Goal: Navigation & Orientation: Find specific page/section

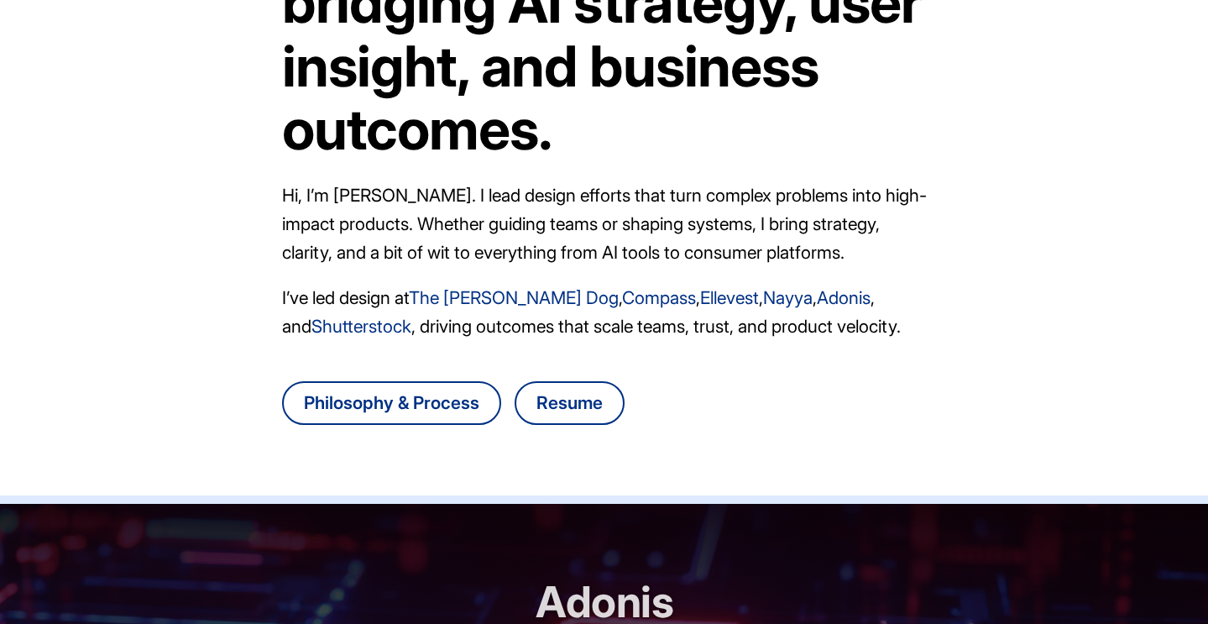
scroll to position [212, 0]
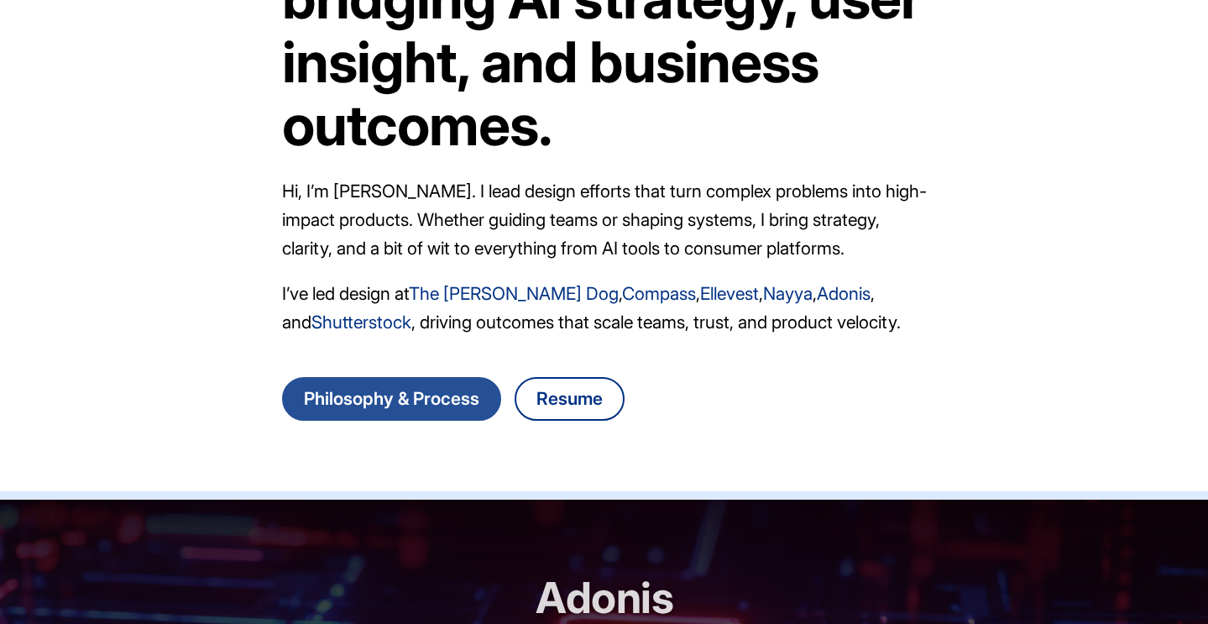
click at [453, 407] on link "Philosophy & Process" at bounding box center [391, 399] width 219 height 44
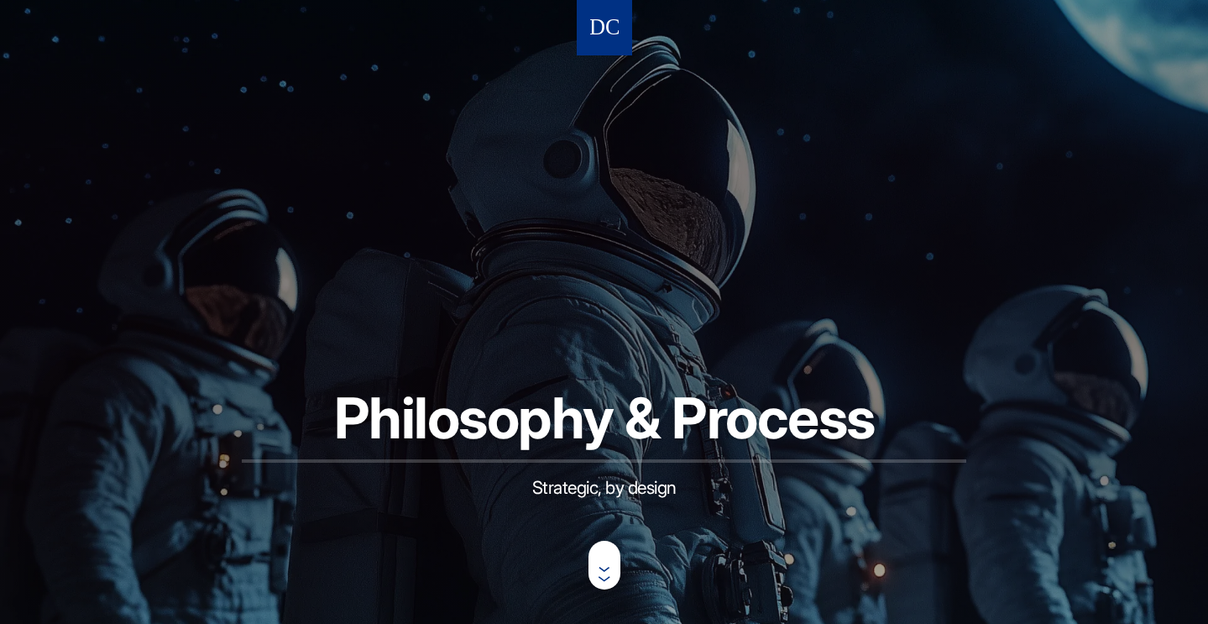
scroll to position [92, 0]
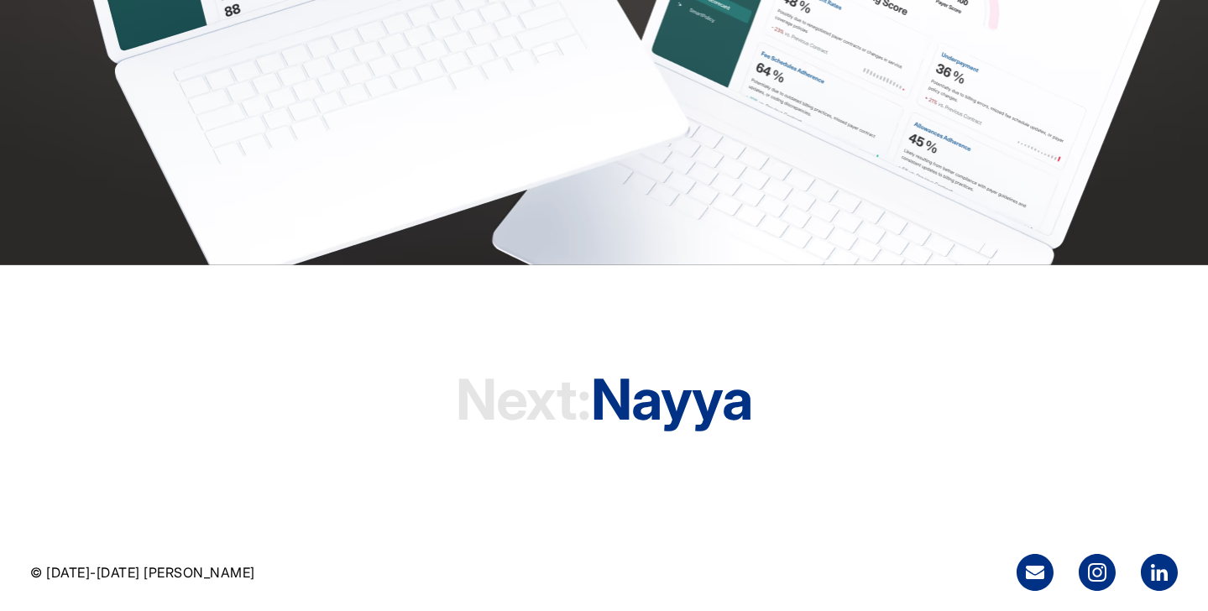
scroll to position [4745, 2]
click at [652, 395] on h1 "Next: Nayya" at bounding box center [604, 399] width 296 height 128
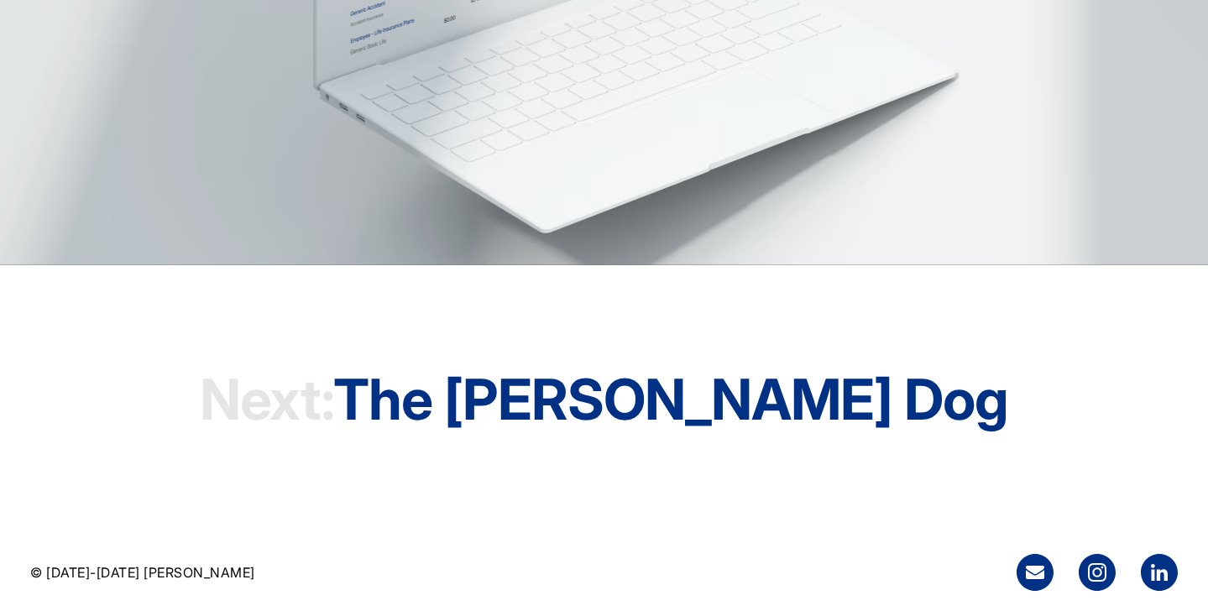
scroll to position [5010, 0]
click at [600, 395] on h1 "Next: The Farmer's Dog" at bounding box center [604, 399] width 809 height 128
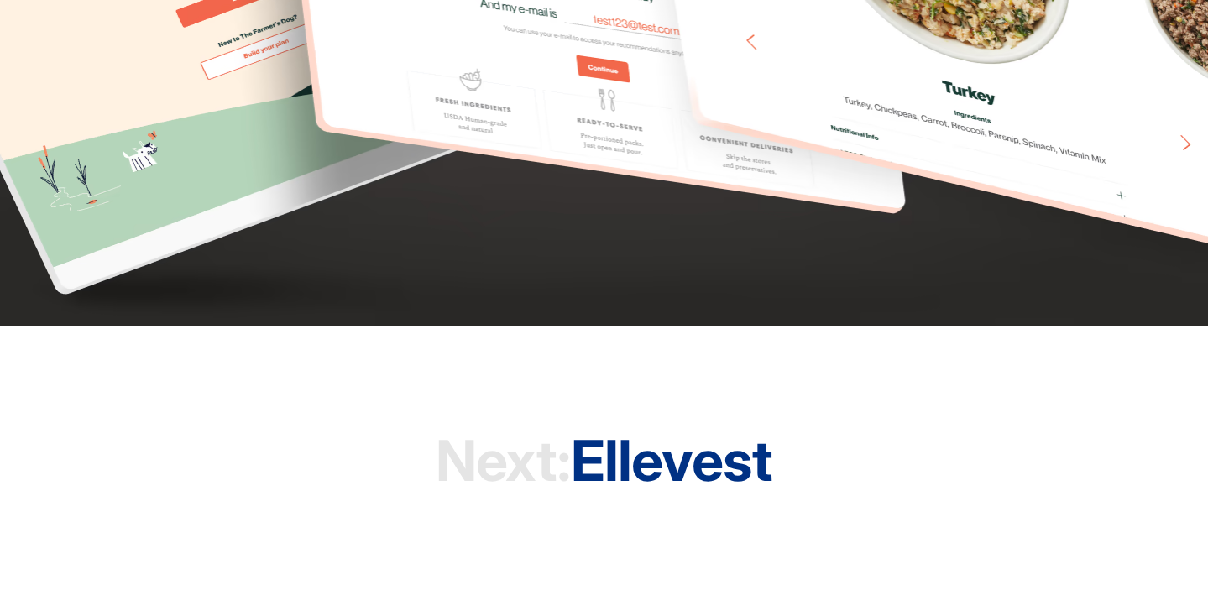
scroll to position [4976, 0]
